Goal: Task Accomplishment & Management: Use online tool/utility

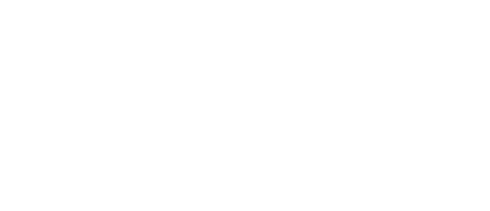
click at [13, 108] on icon at bounding box center [11, 117] width 18 height 18
